Goal: Task Accomplishment & Management: Manage account settings

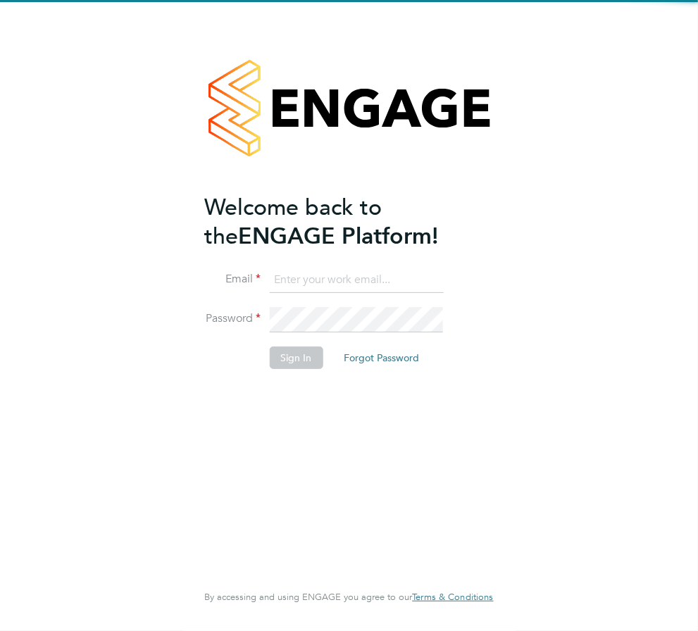
click at [340, 265] on ng-template "Welcome back to the ENGAGE Platform! Email Password Sign In Forgot Password" at bounding box center [341, 288] width 275 height 190
click at [339, 279] on input at bounding box center [356, 280] width 174 height 25
type input "lowenna@omniapeople.com"
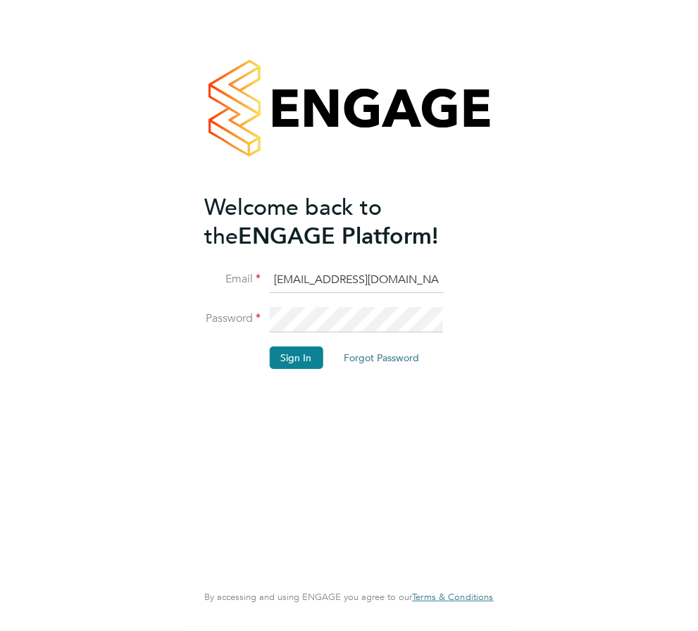
click at [475, 501] on div "Welcome back to the ENGAGE Platform! Email lowenna@omniapeople.com Password Sig…" at bounding box center [341, 386] width 275 height 386
click at [287, 360] on button "Sign In" at bounding box center [296, 357] width 54 height 23
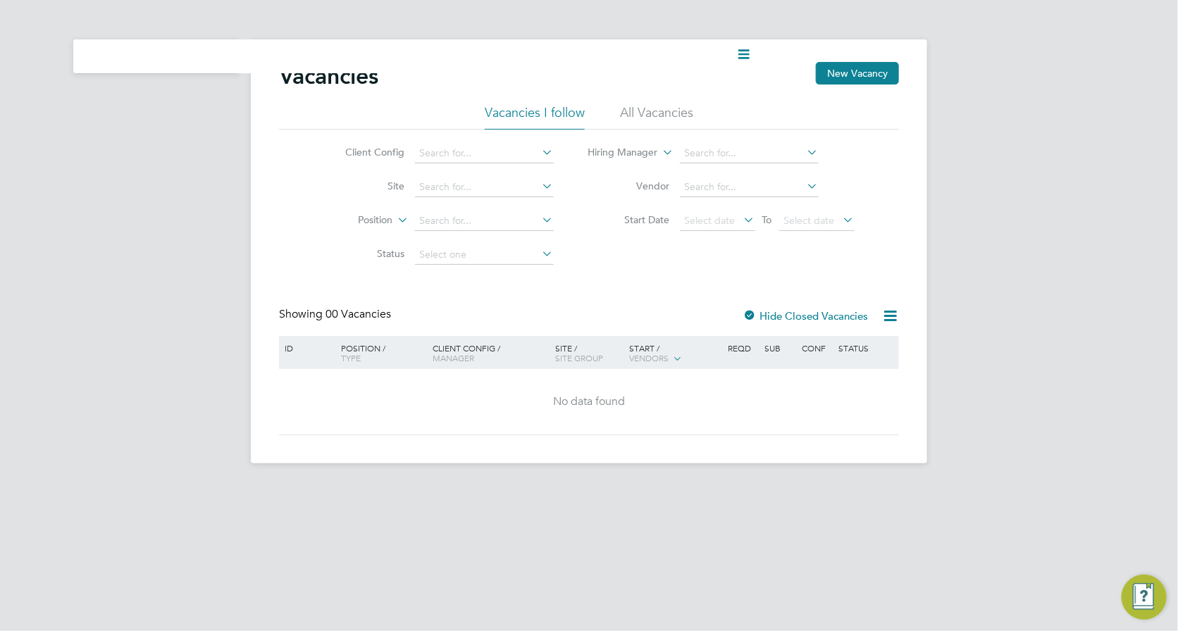
click at [662, 114] on li "All Vacancies" at bounding box center [656, 116] width 73 height 25
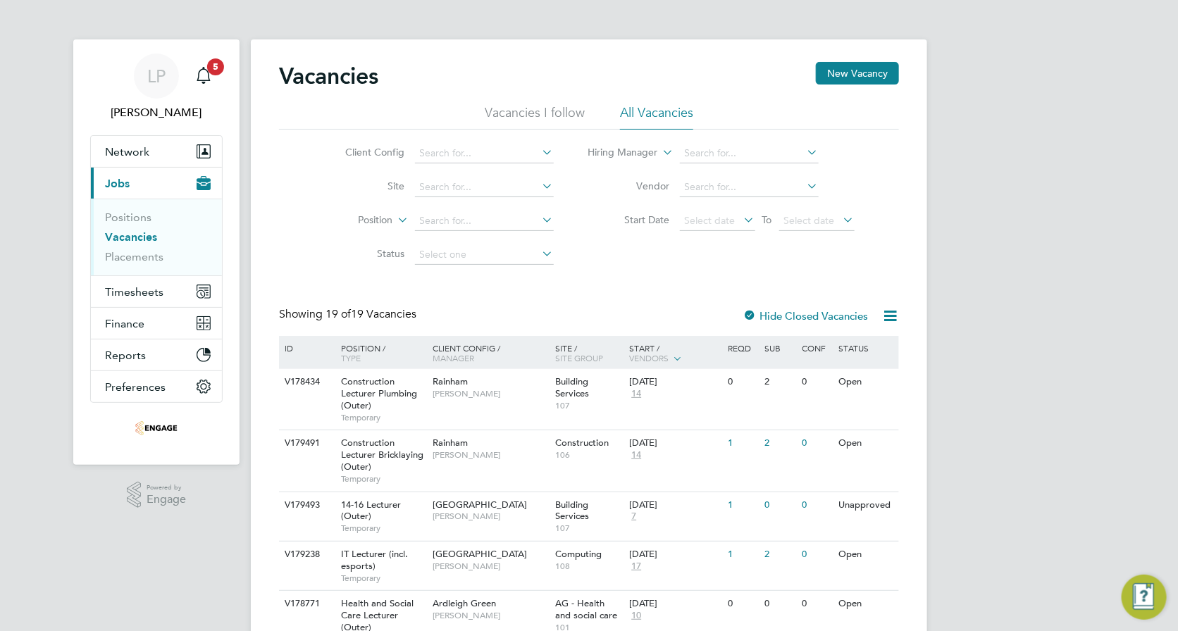
click at [127, 264] on li "Placements" at bounding box center [158, 257] width 106 height 14
click at [135, 258] on link "Placements" at bounding box center [134, 256] width 58 height 13
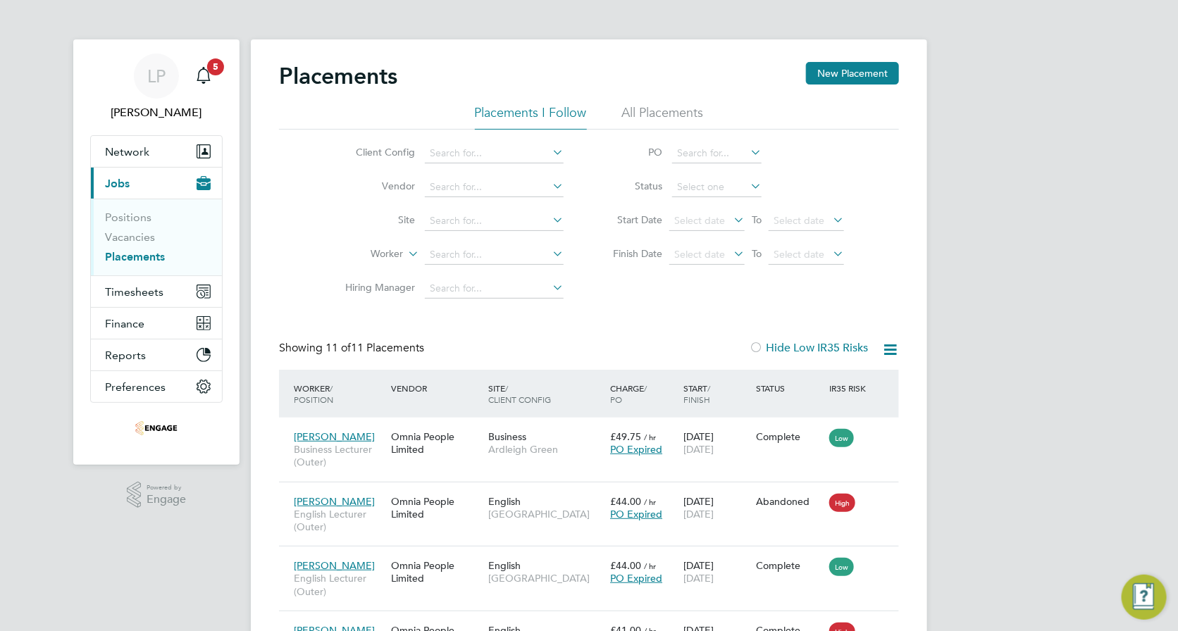
click at [660, 116] on li "All Placements" at bounding box center [663, 116] width 82 height 25
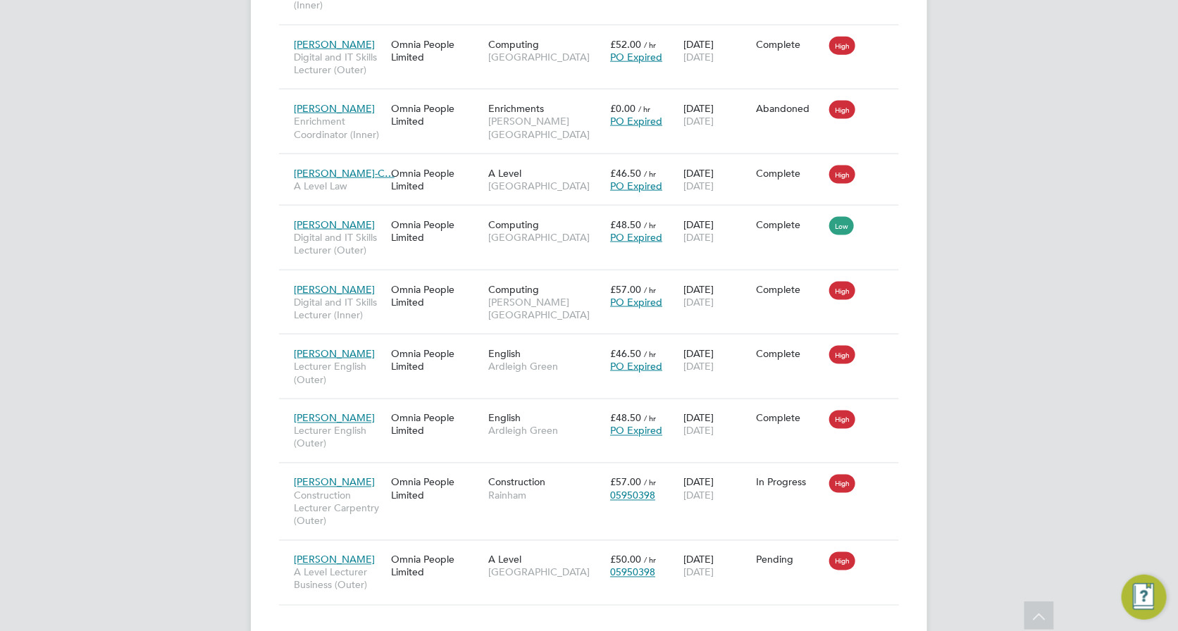
scroll to position [352, 0]
